Goal: Transaction & Acquisition: Book appointment/travel/reservation

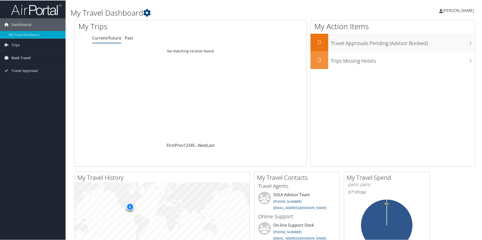
click at [48, 57] on link "Book Travel" at bounding box center [33, 57] width 66 height 13
click at [41, 75] on link "Book/Manage Online Trips" at bounding box center [33, 75] width 66 height 8
